Goal: Transaction & Acquisition: Purchase product/service

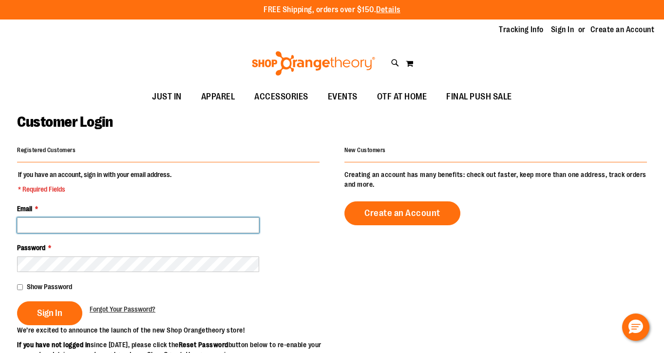
type input "**********"
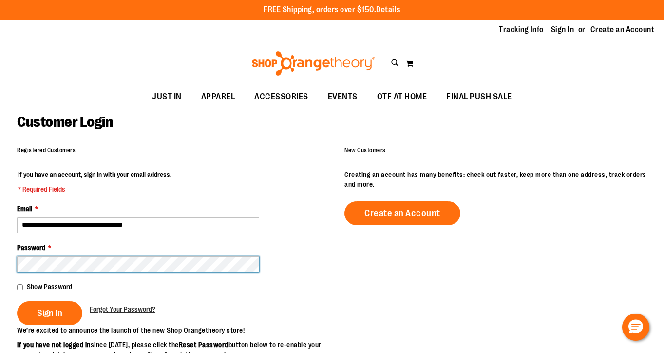
click at [49, 312] on button "Sign In" at bounding box center [49, 313] width 65 height 24
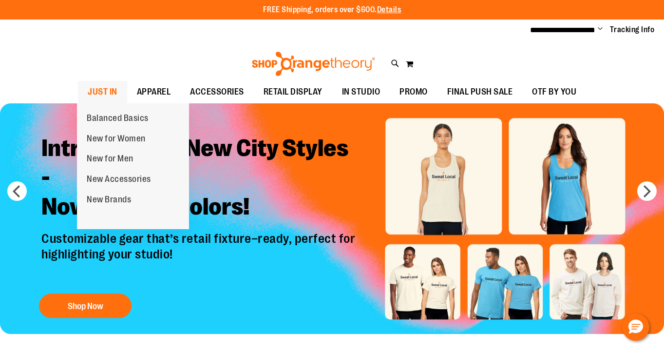
click at [107, 93] on span "JUST IN" at bounding box center [103, 92] width 30 height 22
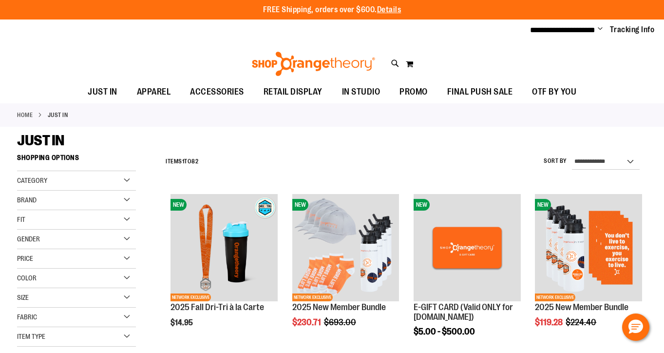
click at [47, 200] on div "Brand" at bounding box center [76, 199] width 119 height 19
click at [29, 221] on link "Nike" at bounding box center [72, 220] width 114 height 10
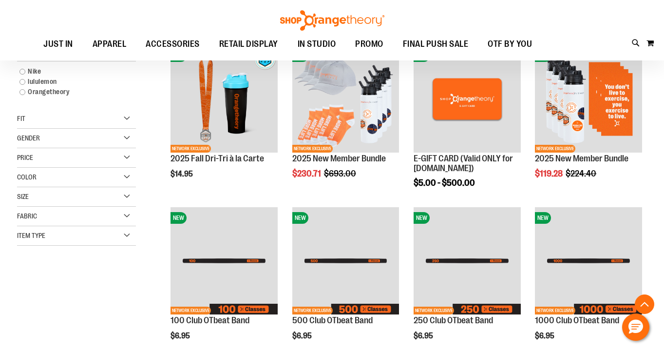
scroll to position [148, 0]
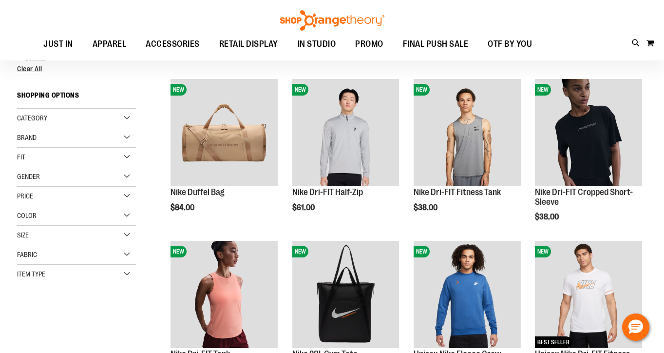
scroll to position [113, 0]
click at [72, 134] on div "Brand" at bounding box center [76, 138] width 119 height 19
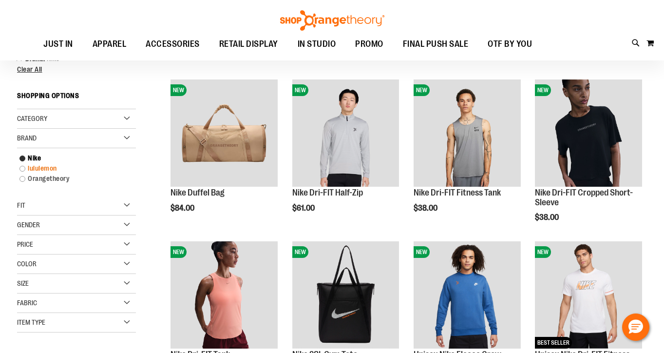
click at [22, 167] on link "lululemon" at bounding box center [72, 168] width 114 height 10
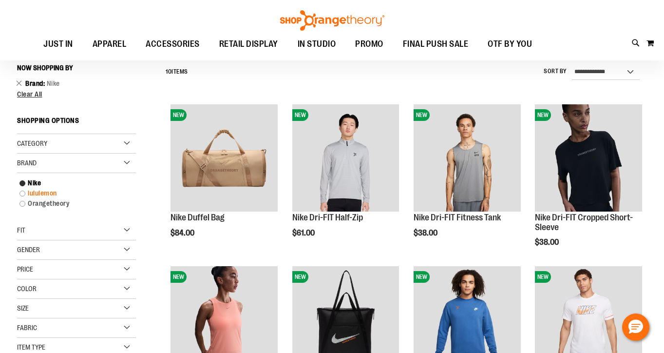
scroll to position [88, 0]
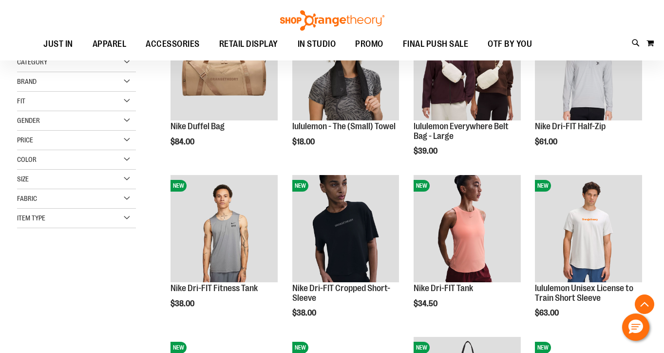
scroll to position [185, 0]
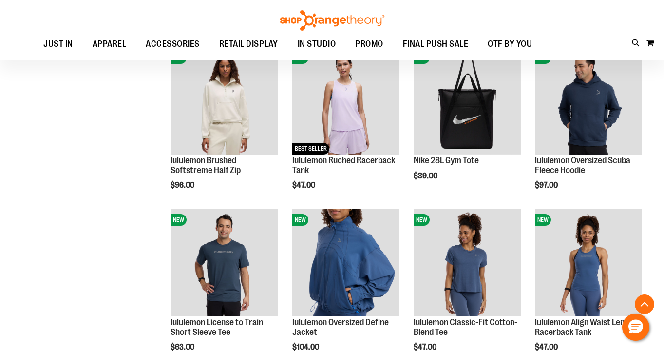
scroll to position [472, 0]
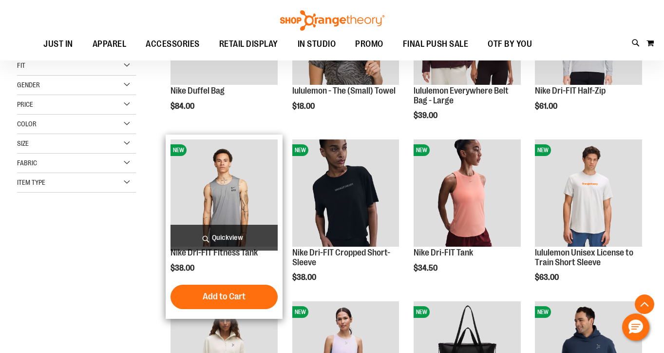
scroll to position [353, 0]
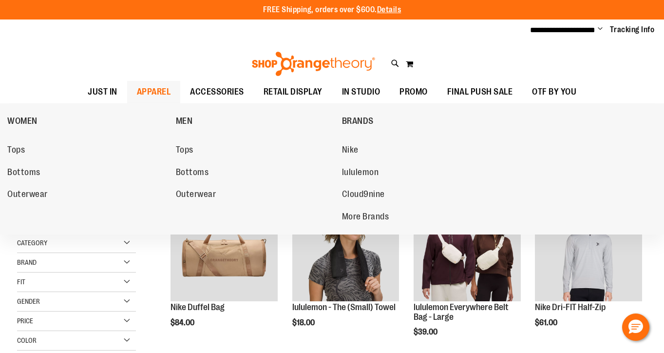
click at [164, 87] on span "APPAREL" at bounding box center [154, 92] width 34 height 22
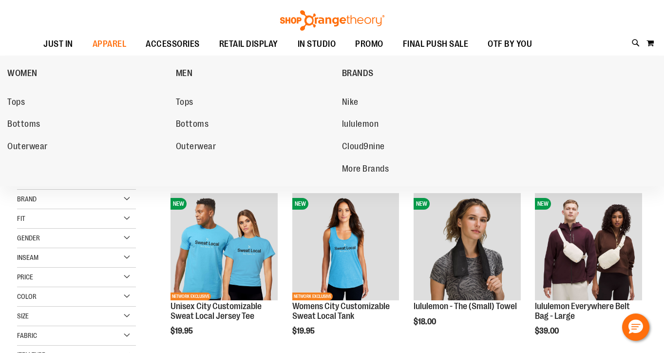
scroll to position [22, 0]
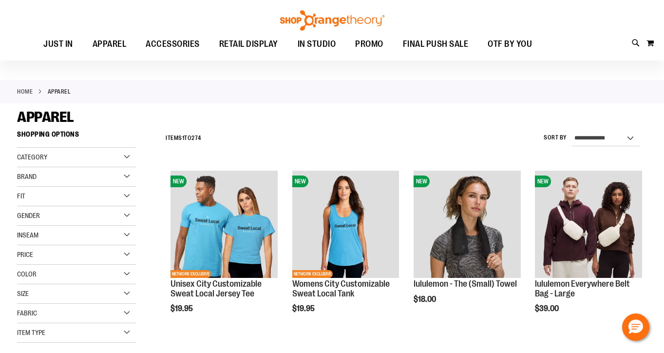
click at [84, 171] on div "Brand" at bounding box center [76, 176] width 119 height 19
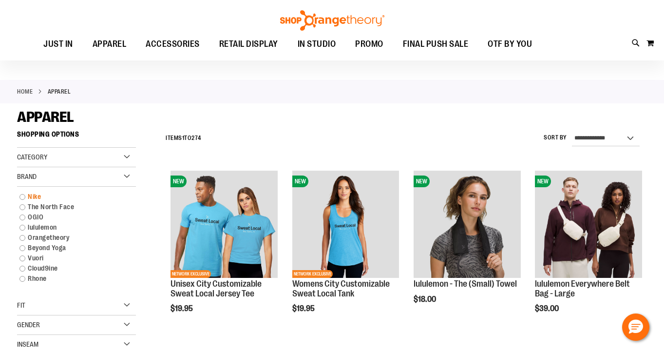
click at [33, 193] on link "Nike" at bounding box center [72, 196] width 114 height 10
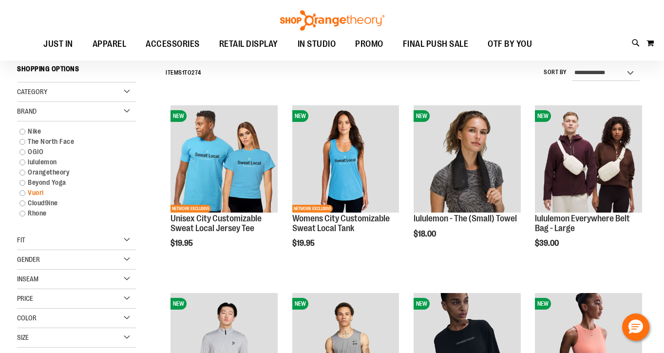
scroll to position [88, 0]
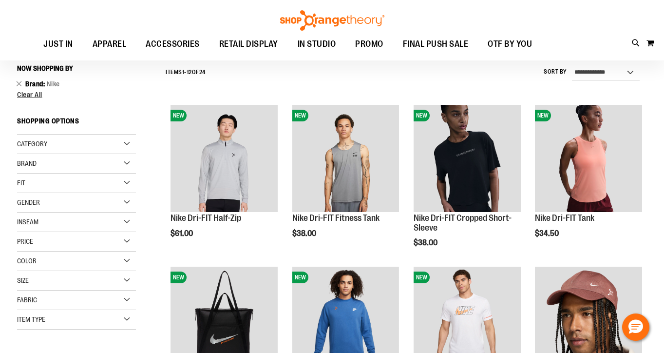
click at [52, 163] on div "Brand" at bounding box center [76, 163] width 119 height 19
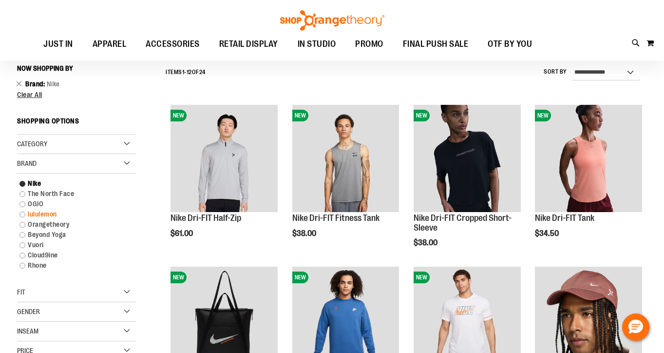
click at [21, 213] on link "lululemon" at bounding box center [72, 214] width 114 height 10
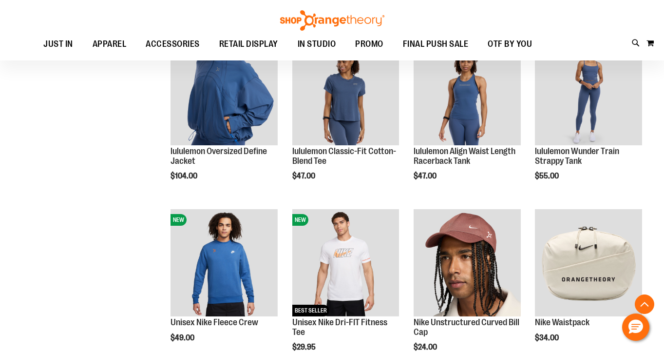
scroll to position [671, 0]
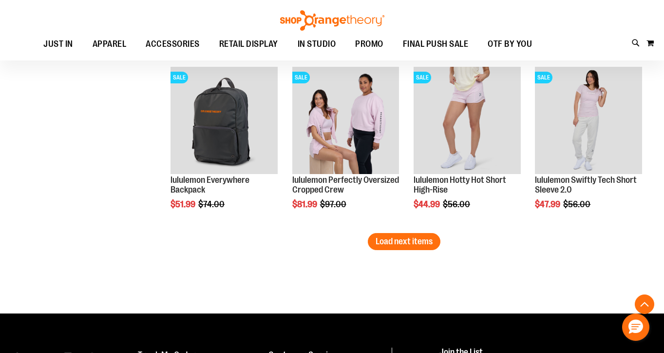
scroll to position [1499, 0]
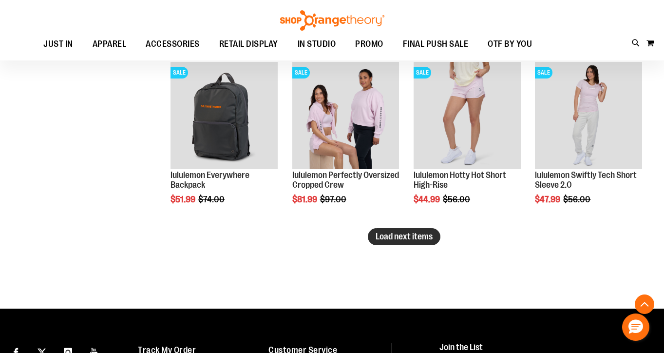
click at [393, 237] on span "Load next items" at bounding box center [404, 236] width 57 height 10
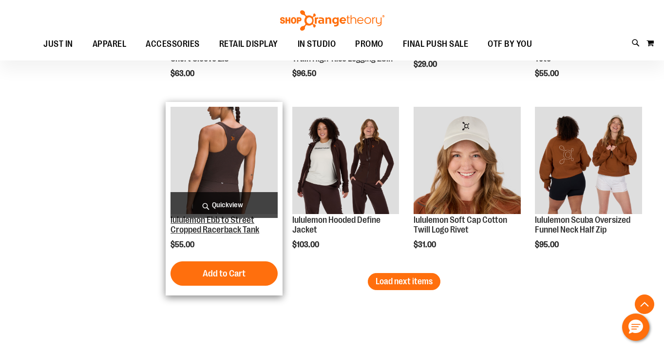
scroll to position [1967, 0]
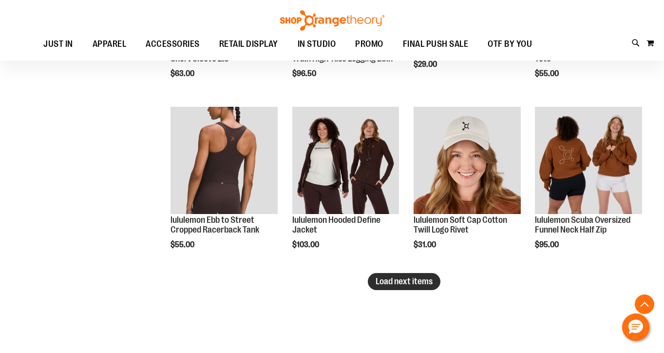
click at [383, 278] on span "Load next items" at bounding box center [404, 281] width 57 height 10
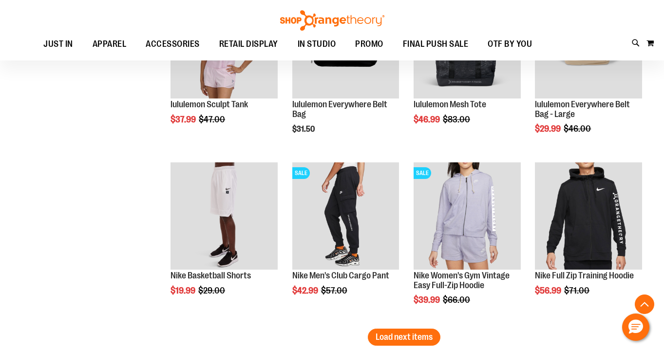
scroll to position [2429, 0]
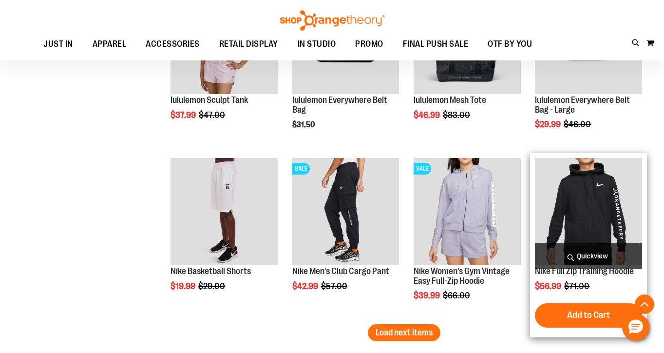
click at [580, 258] on span "Quickview" at bounding box center [588, 256] width 107 height 26
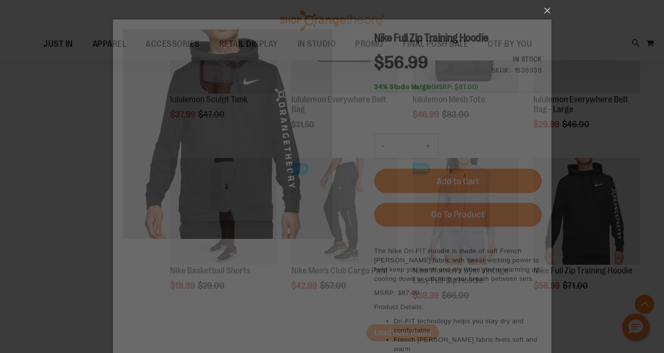
scroll to position [0, 0]
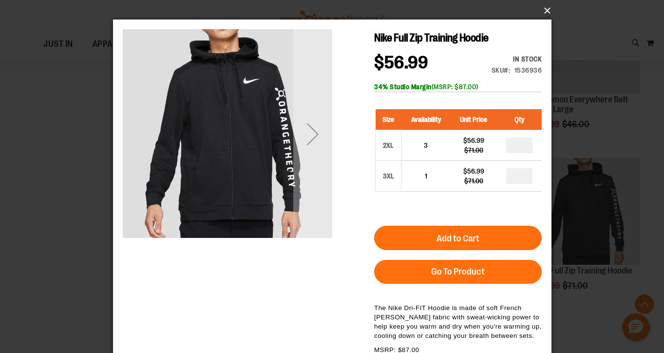
click at [545, 11] on button "×" at bounding box center [335, 10] width 438 height 21
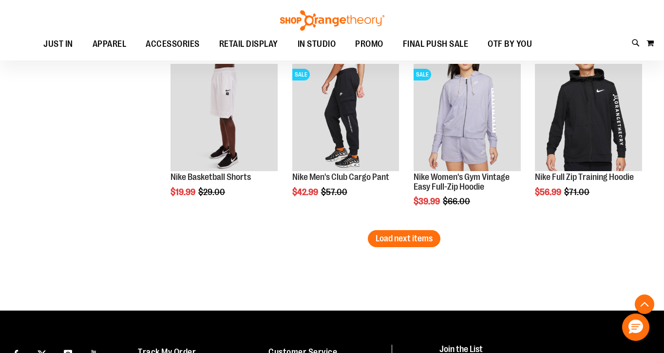
scroll to position [2526, 0]
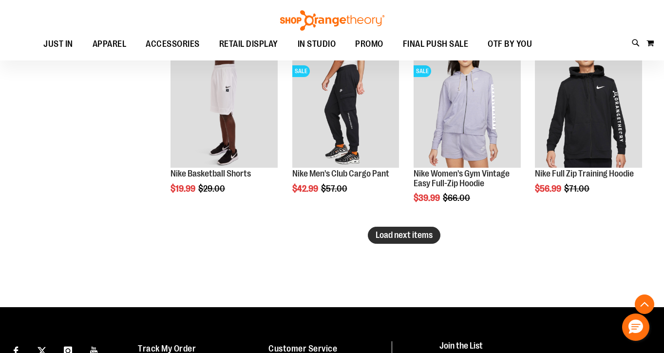
click at [393, 234] on span "Load next items" at bounding box center [404, 235] width 57 height 10
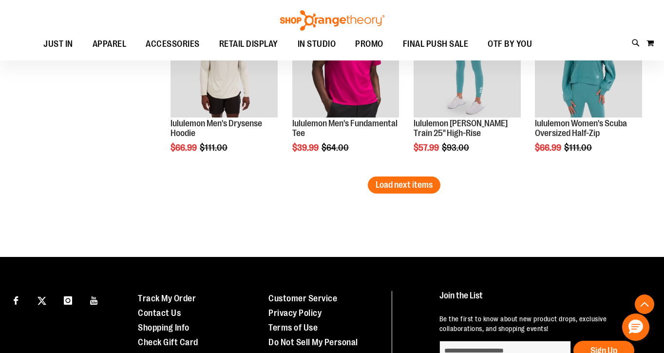
scroll to position [3104, 0]
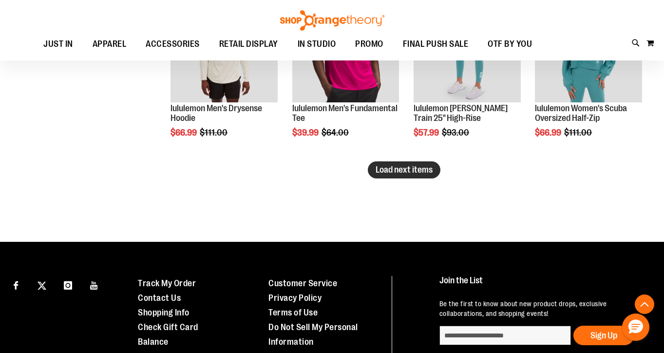
click at [392, 173] on span "Load next items" at bounding box center [404, 170] width 57 height 10
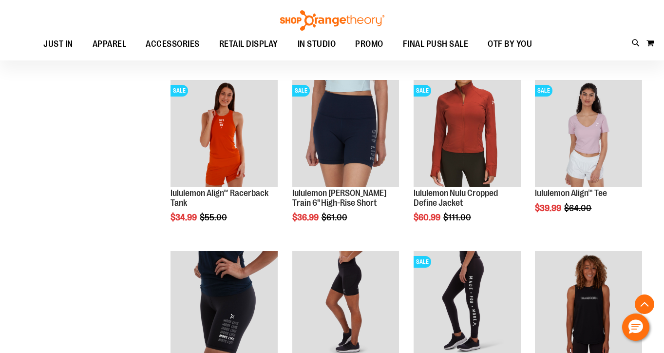
scroll to position [3498, 0]
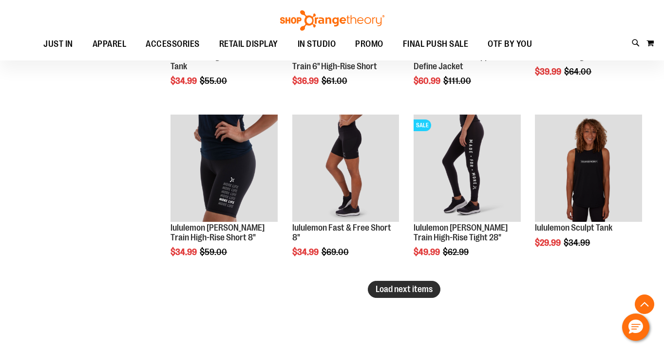
click at [416, 291] on span "Load next items" at bounding box center [404, 289] width 57 height 10
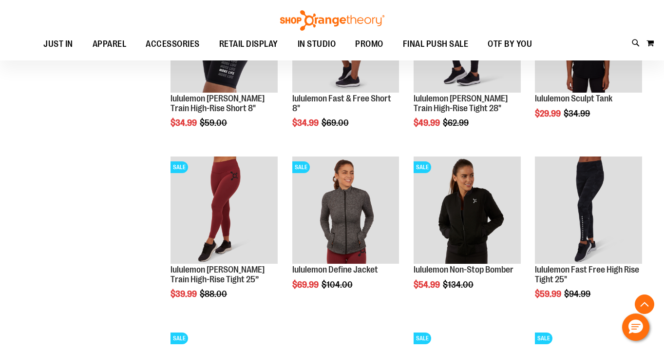
scroll to position [3627, 0]
